Goal: Task Accomplishment & Management: Complete application form

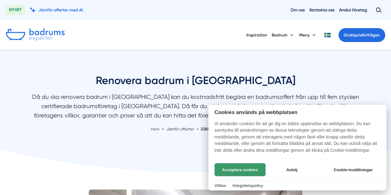
click at [242, 167] on button "Acceptera cookies" at bounding box center [240, 169] width 51 height 13
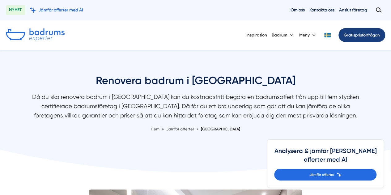
click at [346, 33] on span "Gratis" at bounding box center [349, 35] width 11 height 5
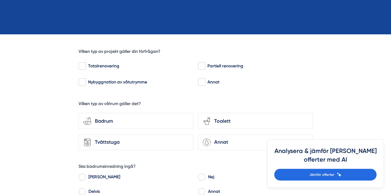
scroll to position [136, 0]
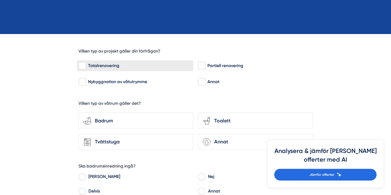
click at [80, 66] on input "Totalrenovering" at bounding box center [82, 66] width 7 height 6
checkbox input "true"
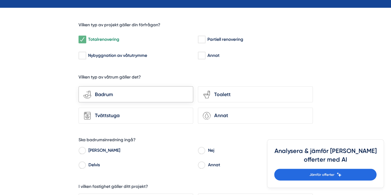
click at [108, 96] on div "Badrum" at bounding box center [139, 95] width 97 height 8
click at [0, 0] on input "bathroom-tub-towel Badrum" at bounding box center [0, 0] width 0 height 0
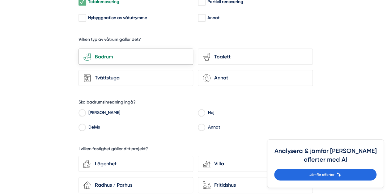
scroll to position [221, 0]
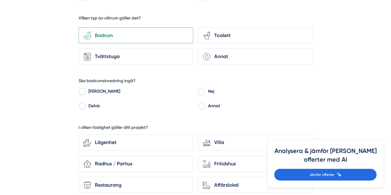
click at [83, 91] on input "[PERSON_NAME]" at bounding box center [82, 93] width 7 height 6
radio input "true"
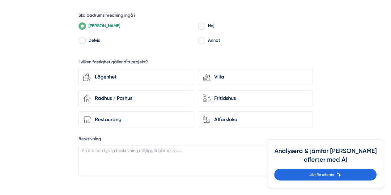
scroll to position [279, 0]
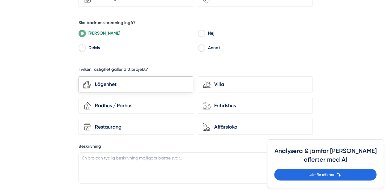
click at [93, 82] on div "Lägenhet" at bounding box center [139, 84] width 97 height 8
click at [0, 0] on input "Lägenhet" at bounding box center [0, 0] width 0 height 0
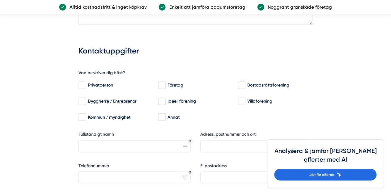
scroll to position [439, 0]
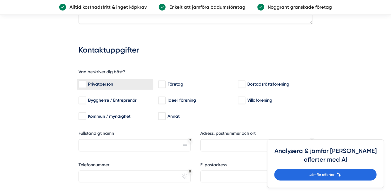
click at [83, 83] on input "Privatperson" at bounding box center [82, 84] width 7 height 6
checkbox input "true"
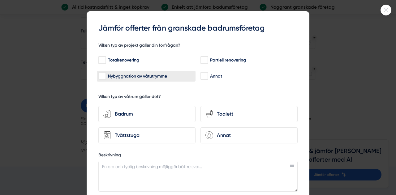
scroll to position [11, 0]
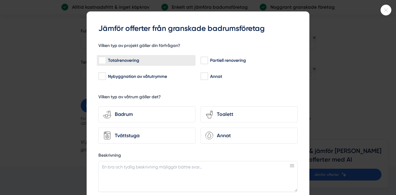
click at [101, 59] on input "Totalrenovering" at bounding box center [101, 60] width 7 height 6
checkbox input "true"
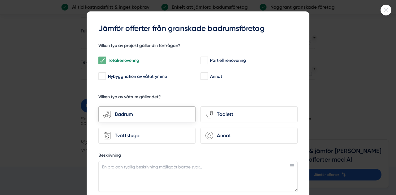
click at [128, 109] on div "bathroom-tub-towel Badrum" at bounding box center [146, 114] width 97 height 16
click at [0, 0] on input "bathroom-tub-towel Badrum" at bounding box center [0, 0] width 0 height 0
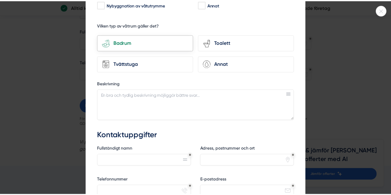
scroll to position [0, 0]
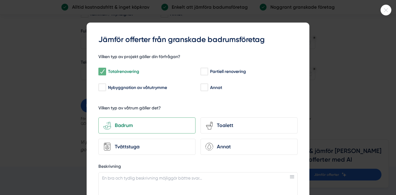
click at [383, 8] on div at bounding box center [385, 10] width 11 height 11
